Goal: Find contact information: Find contact information

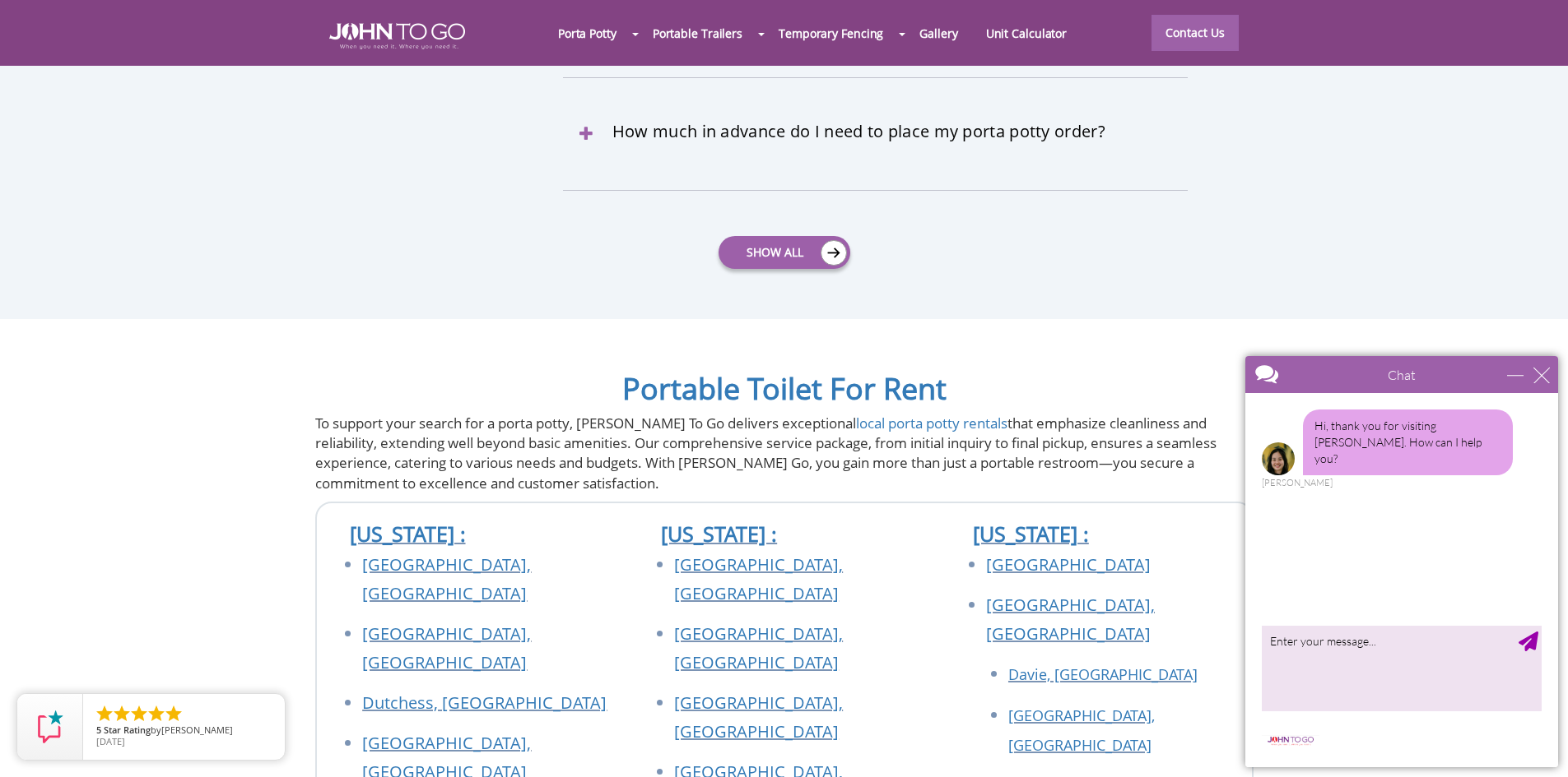
scroll to position [6088, 0]
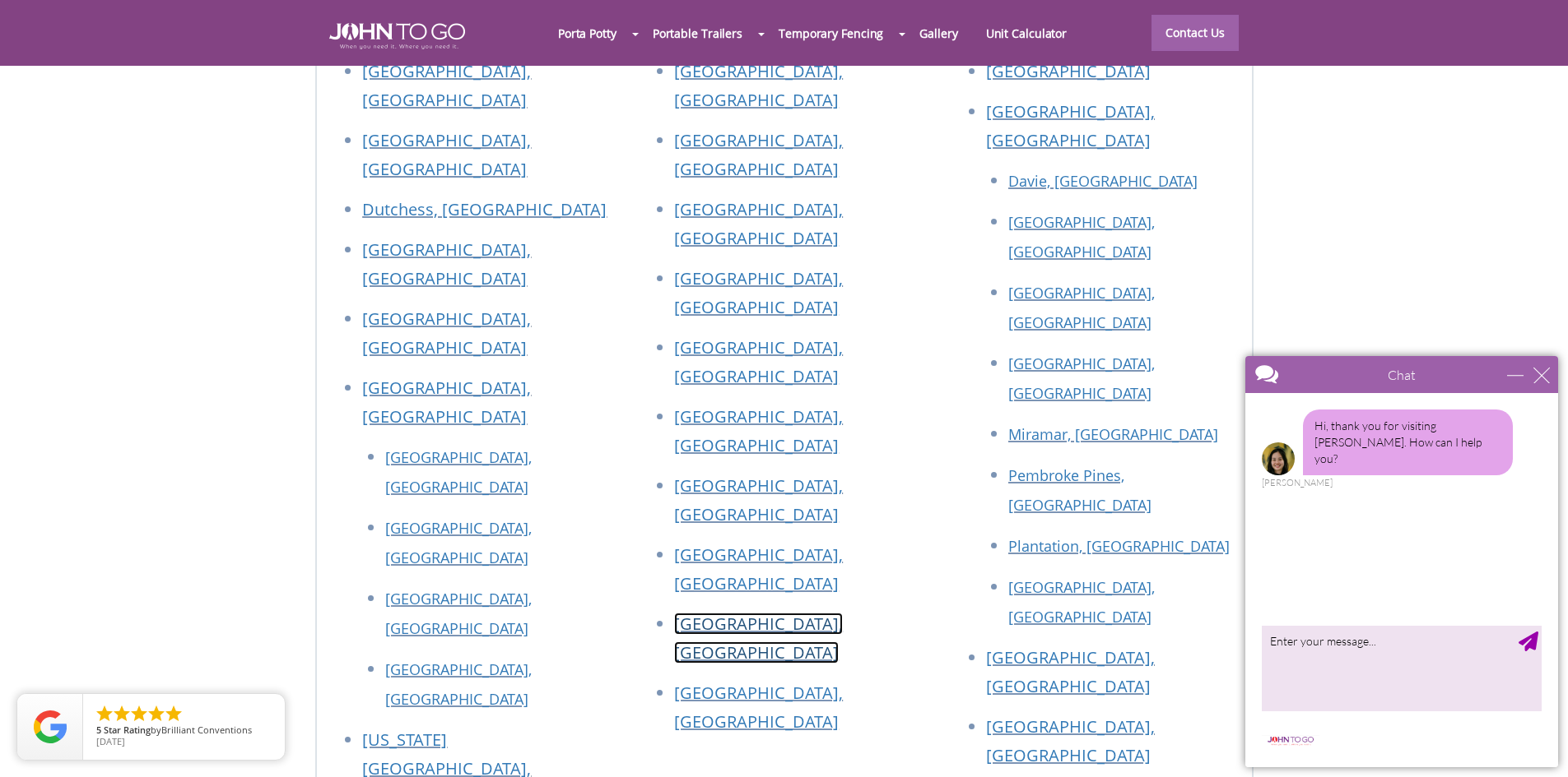
click at [756, 613] on link "[GEOGRAPHIC_DATA], [GEOGRAPHIC_DATA]" at bounding box center [759, 638] width 169 height 51
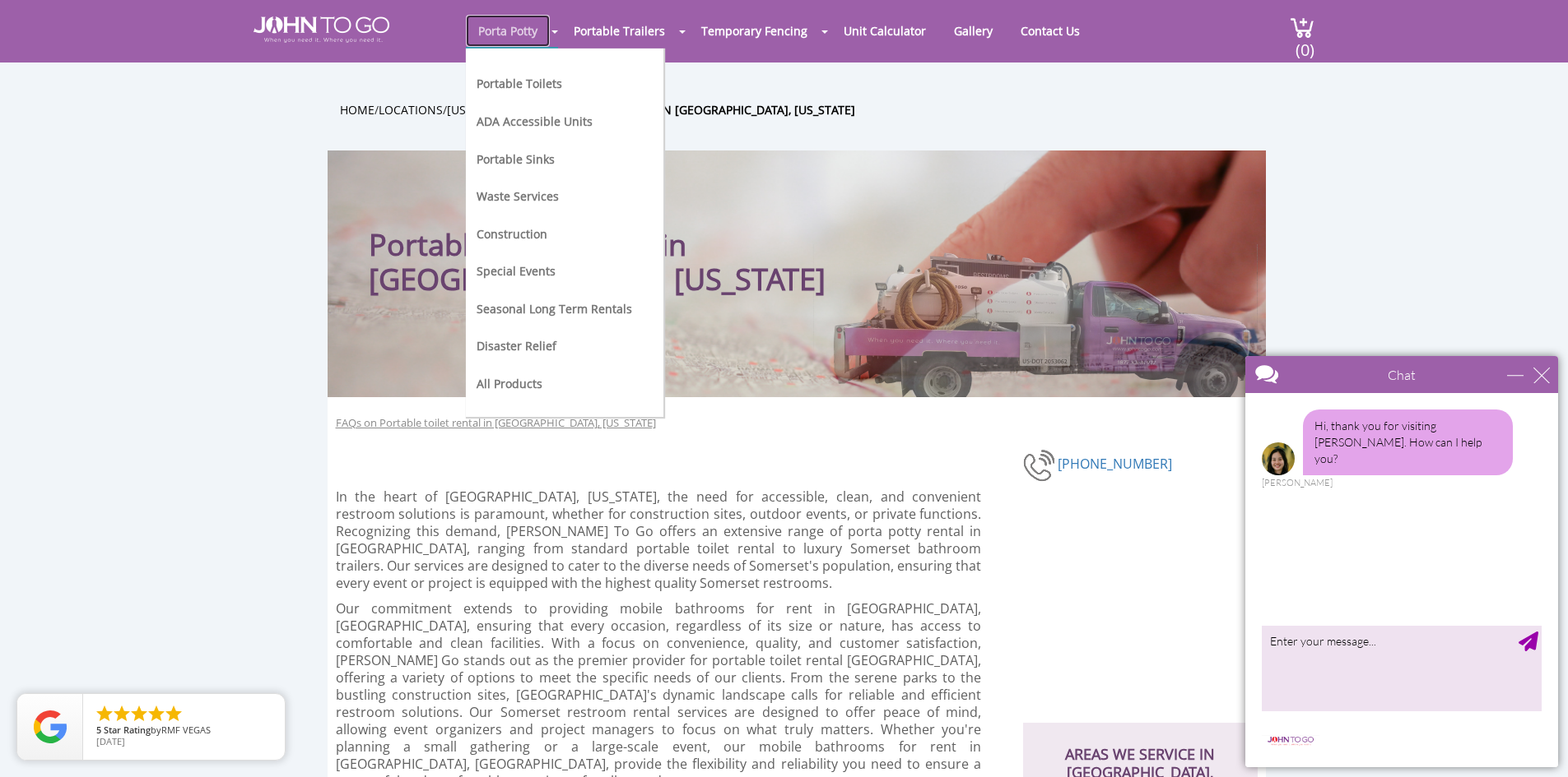
click at [513, 38] on link "Porta Potty" at bounding box center [507, 30] width 84 height 32
click at [514, 88] on link "Portable Toilets" at bounding box center [519, 83] width 85 height 16
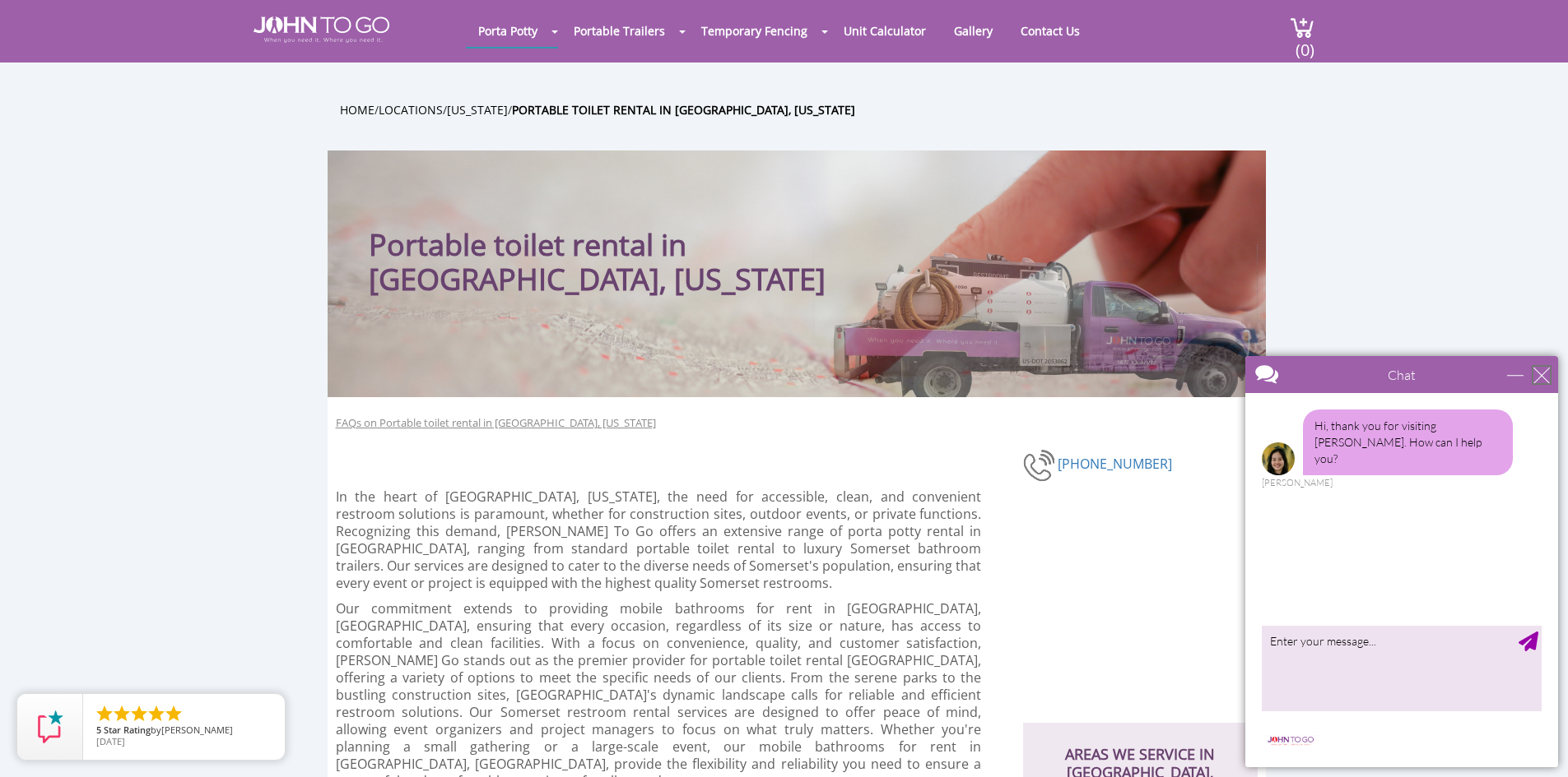
click at [1536, 376] on div "close" at bounding box center [1541, 374] width 16 height 16
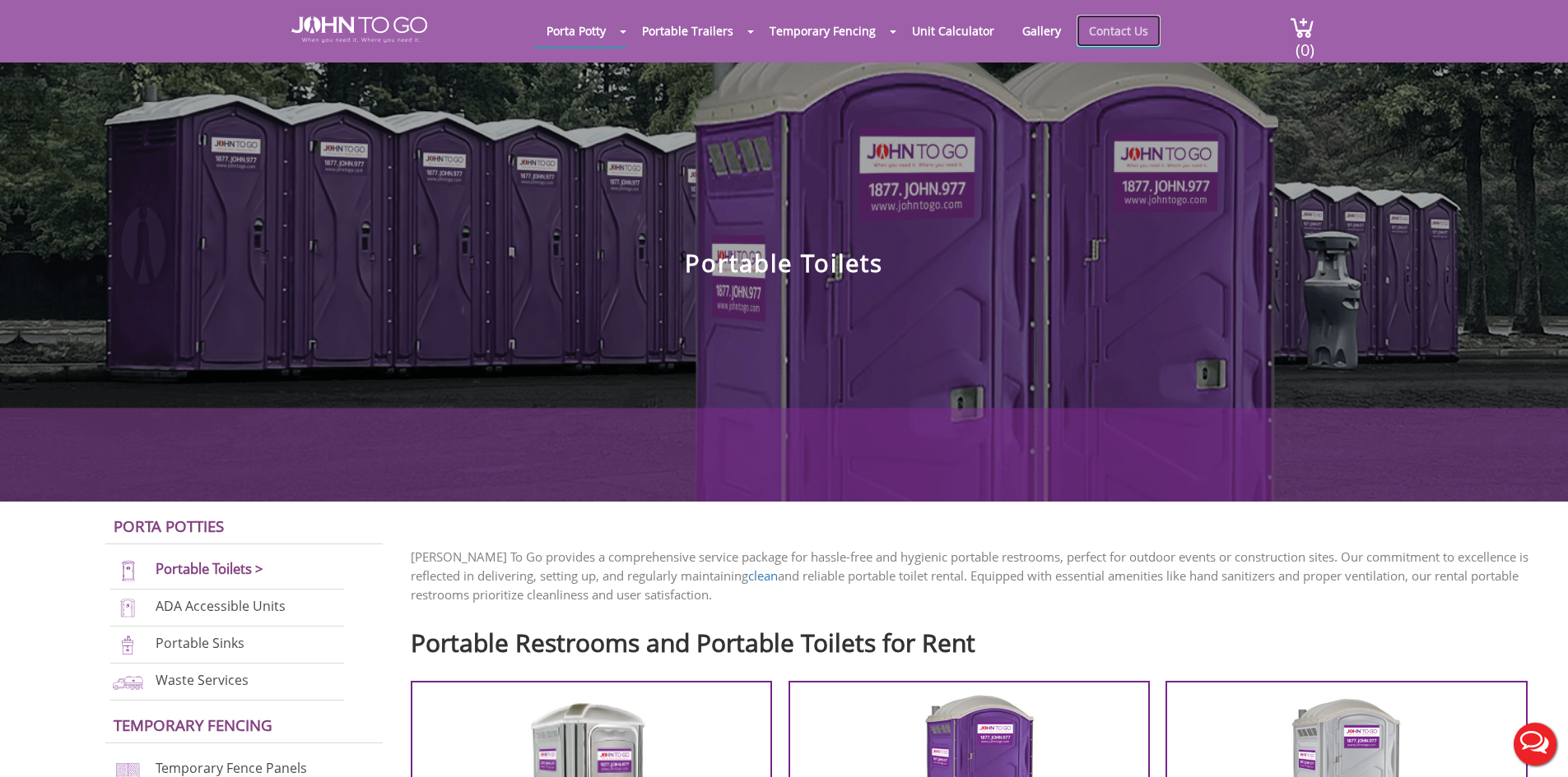
click at [1125, 35] on link "Contact Us" at bounding box center [1118, 30] width 84 height 32
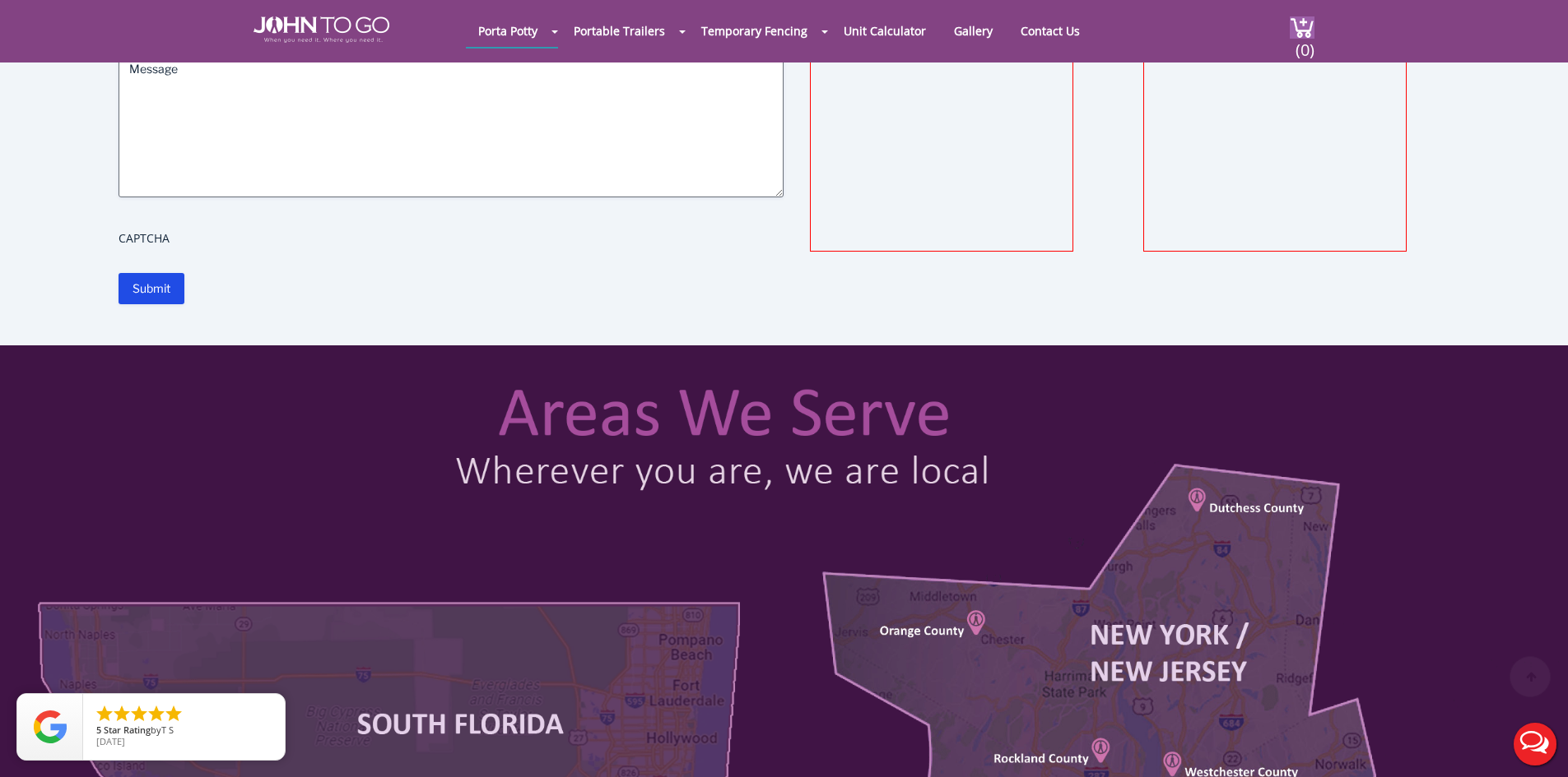
scroll to position [411, 0]
